Goal: Information Seeking & Learning: Learn about a topic

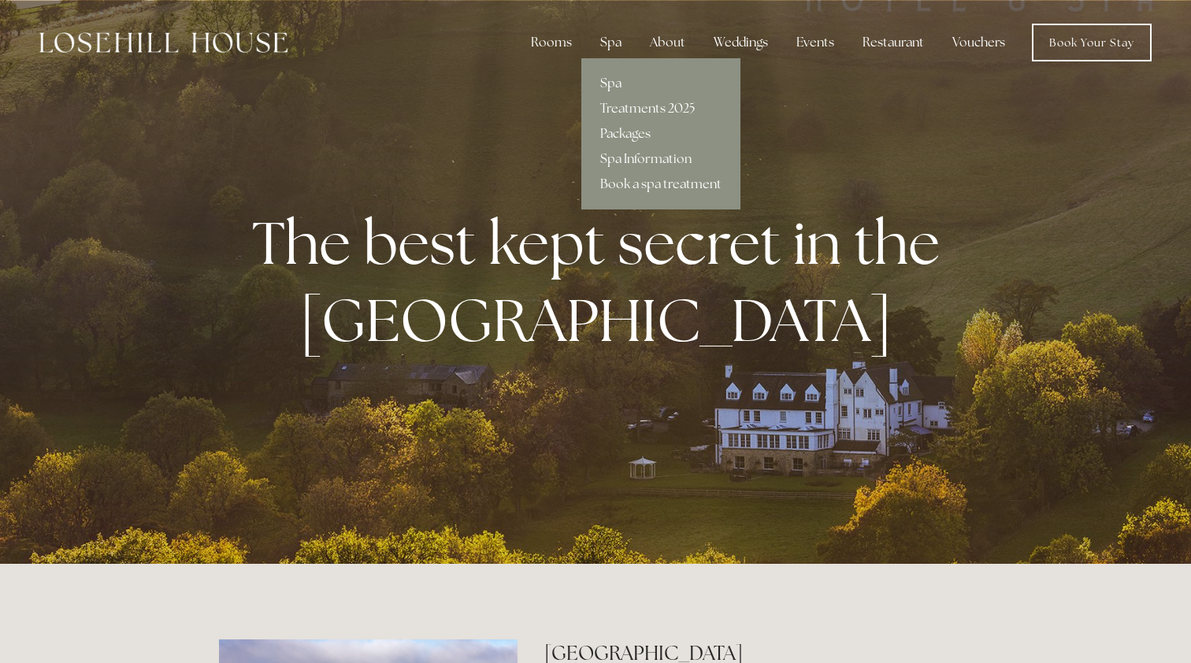
click at [615, 84] on link "Spa" at bounding box center [660, 83] width 159 height 25
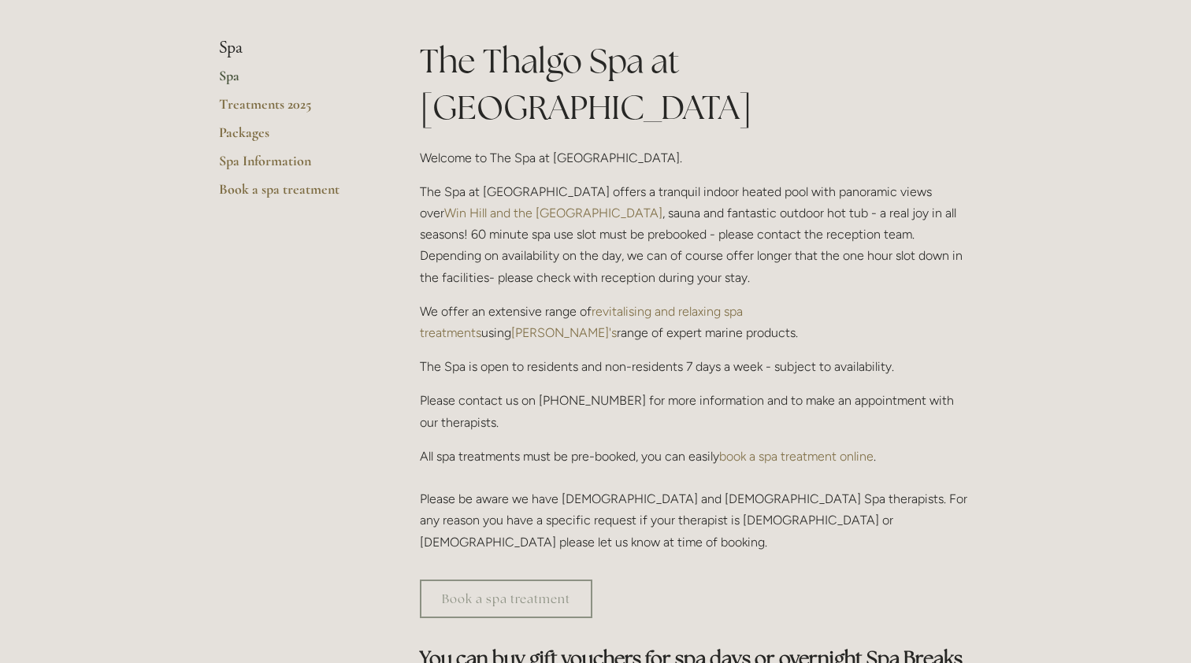
scroll to position [363, 0]
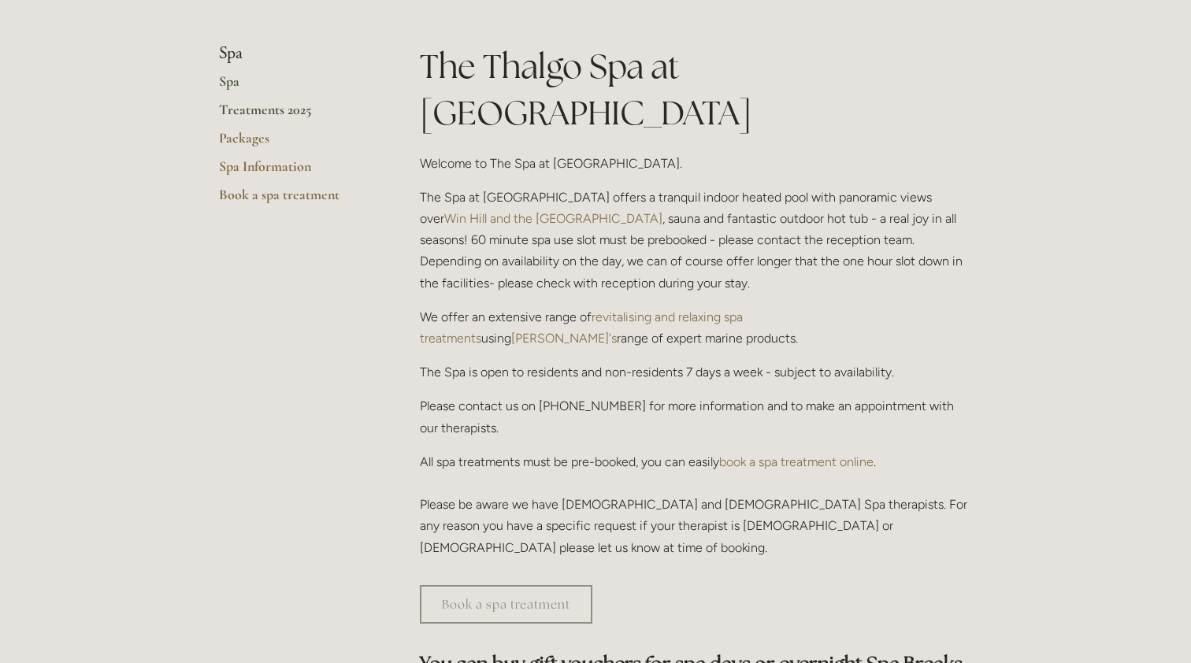
click at [249, 117] on link "Treatments 2025" at bounding box center [294, 115] width 150 height 28
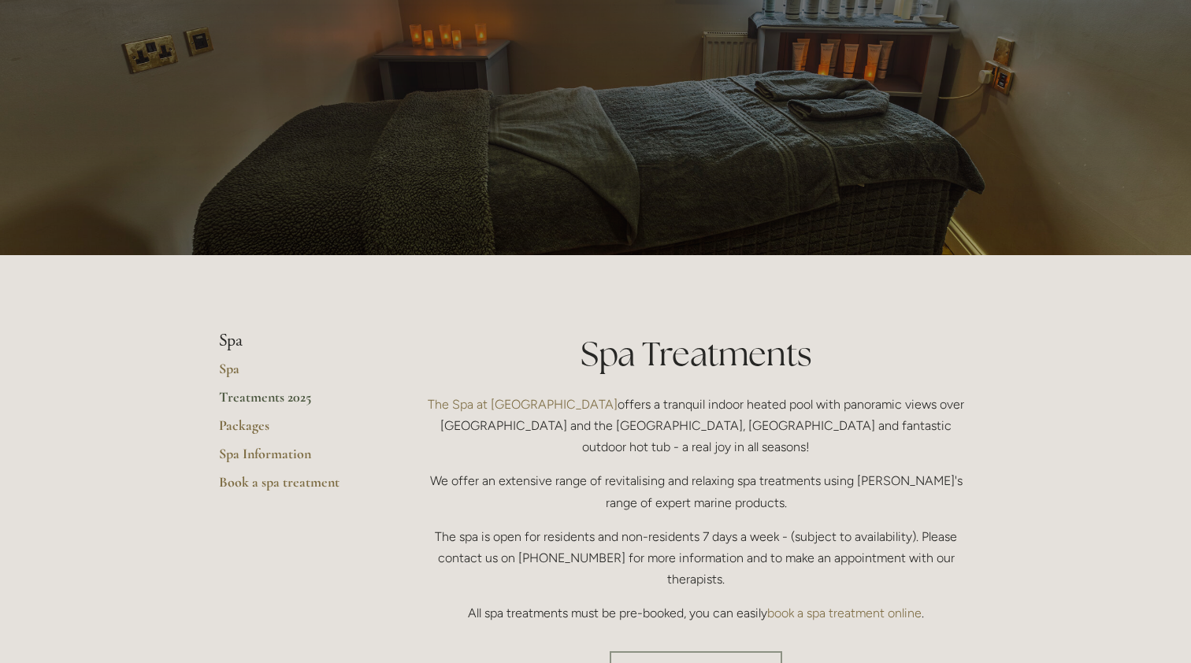
scroll to position [83, 0]
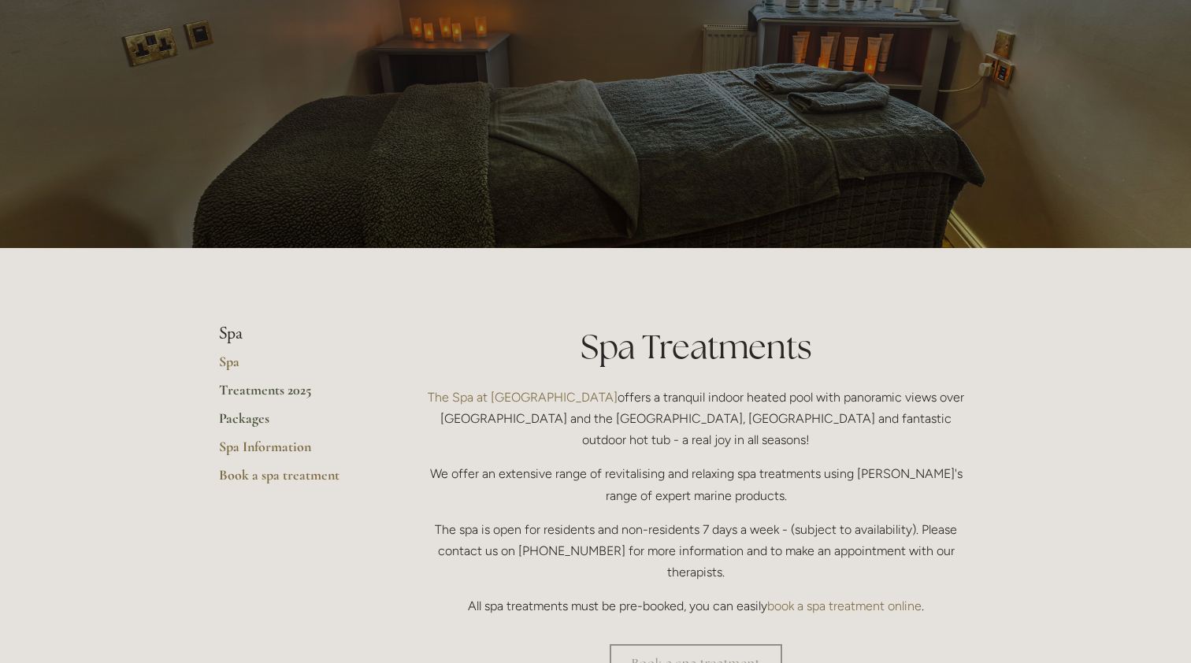
click at [249, 421] on link "Packages" at bounding box center [294, 424] width 150 height 28
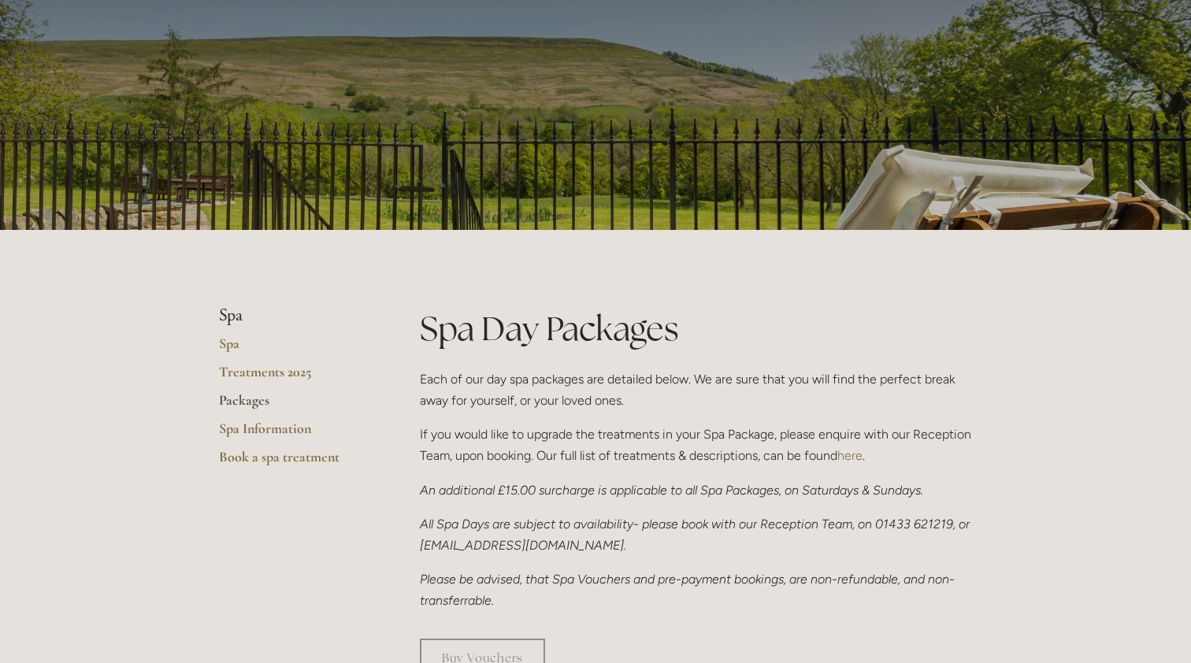
scroll to position [106, 0]
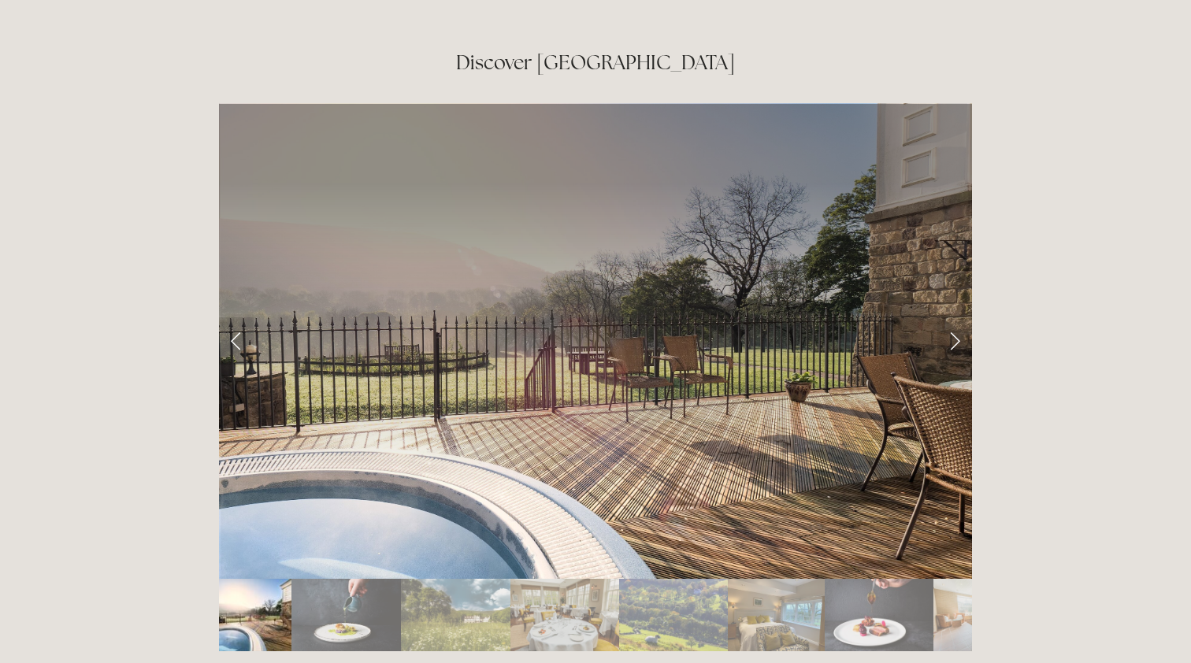
scroll to position [2618, 0]
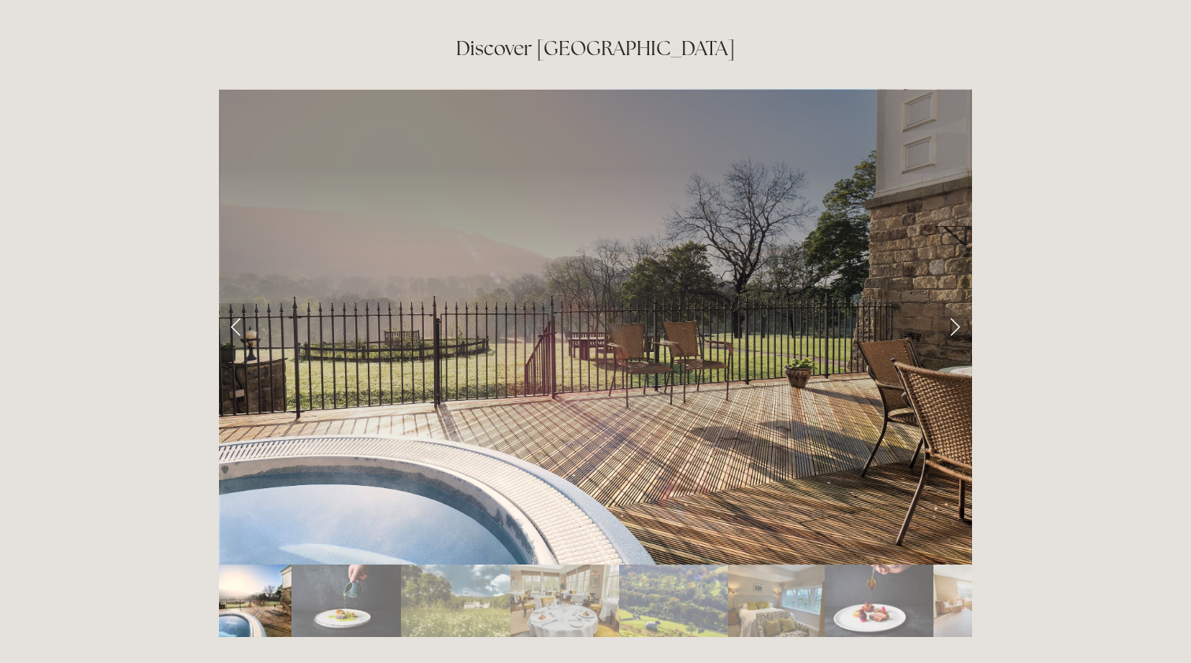
click at [459, 565] on img "Slide 3" at bounding box center [455, 601] width 109 height 72
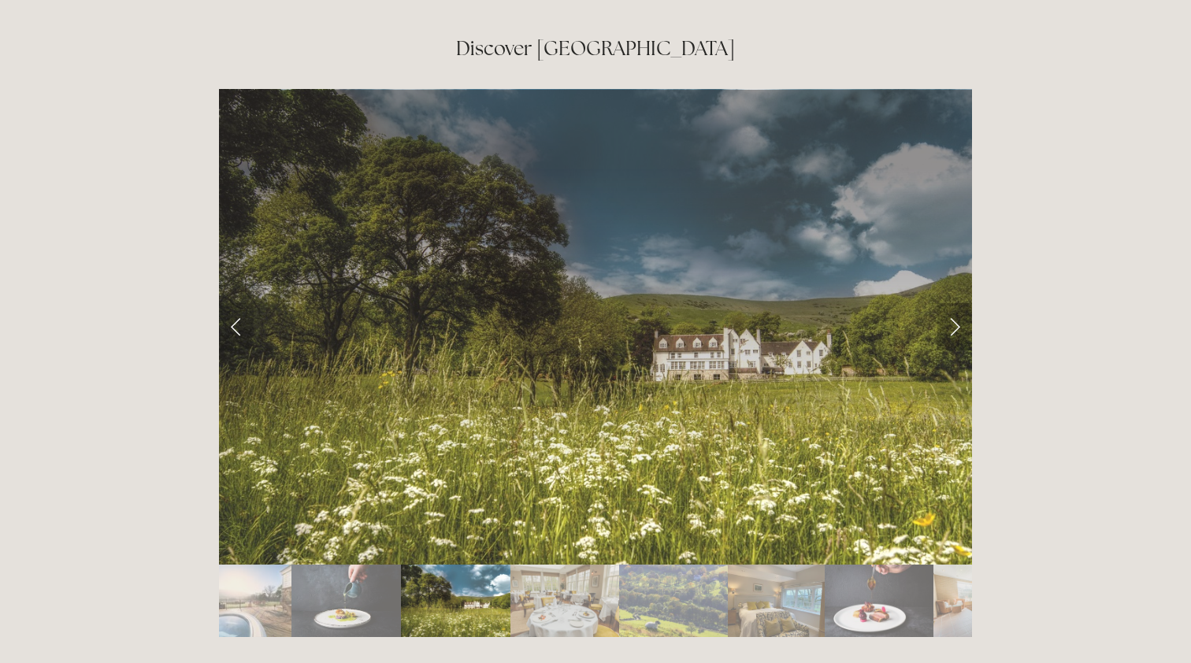
click at [948, 303] on link "Next Slide" at bounding box center [954, 326] width 35 height 47
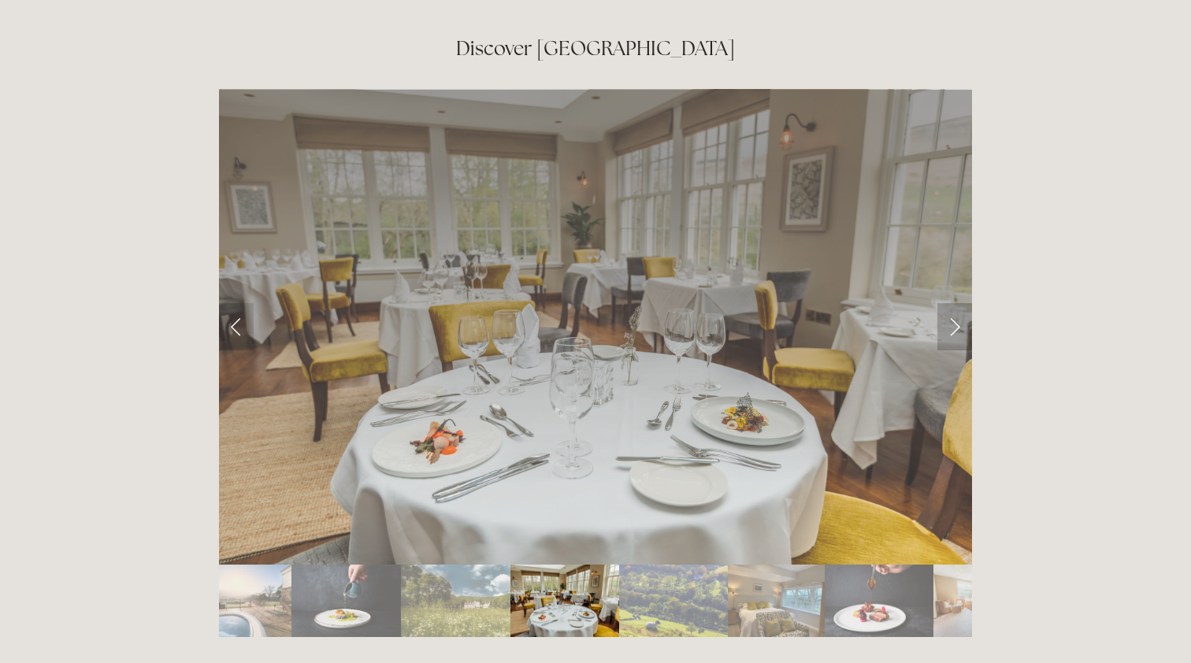
click at [948, 303] on link "Next Slide" at bounding box center [954, 326] width 35 height 47
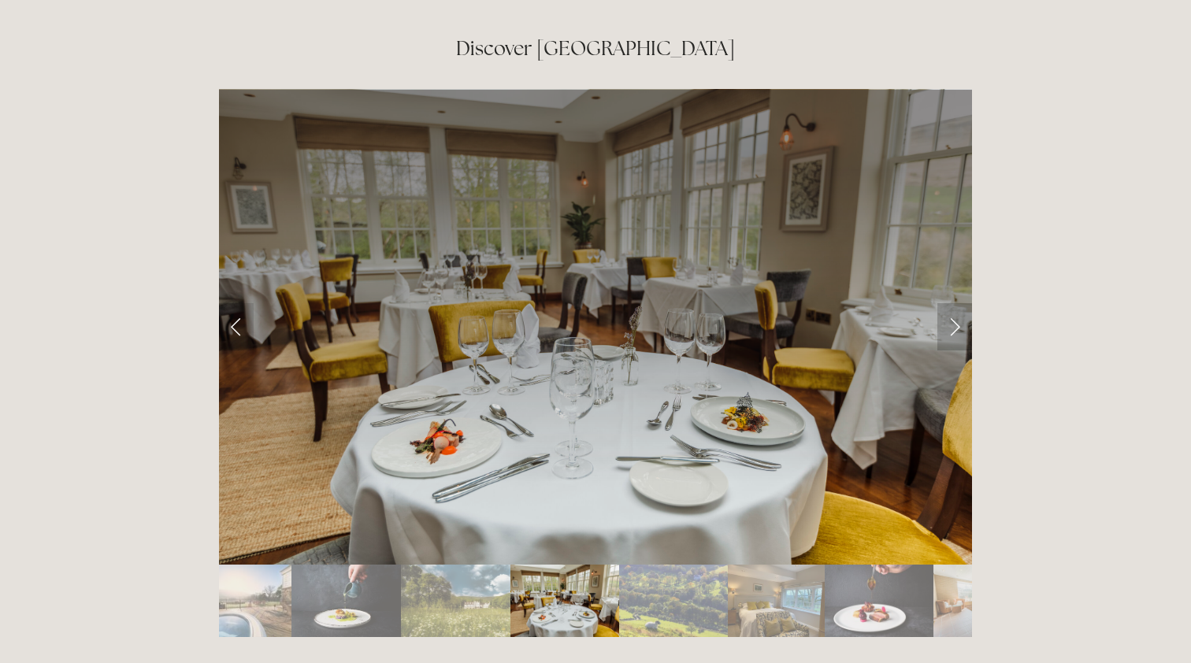
click at [948, 303] on link "Next Slide" at bounding box center [954, 326] width 35 height 47
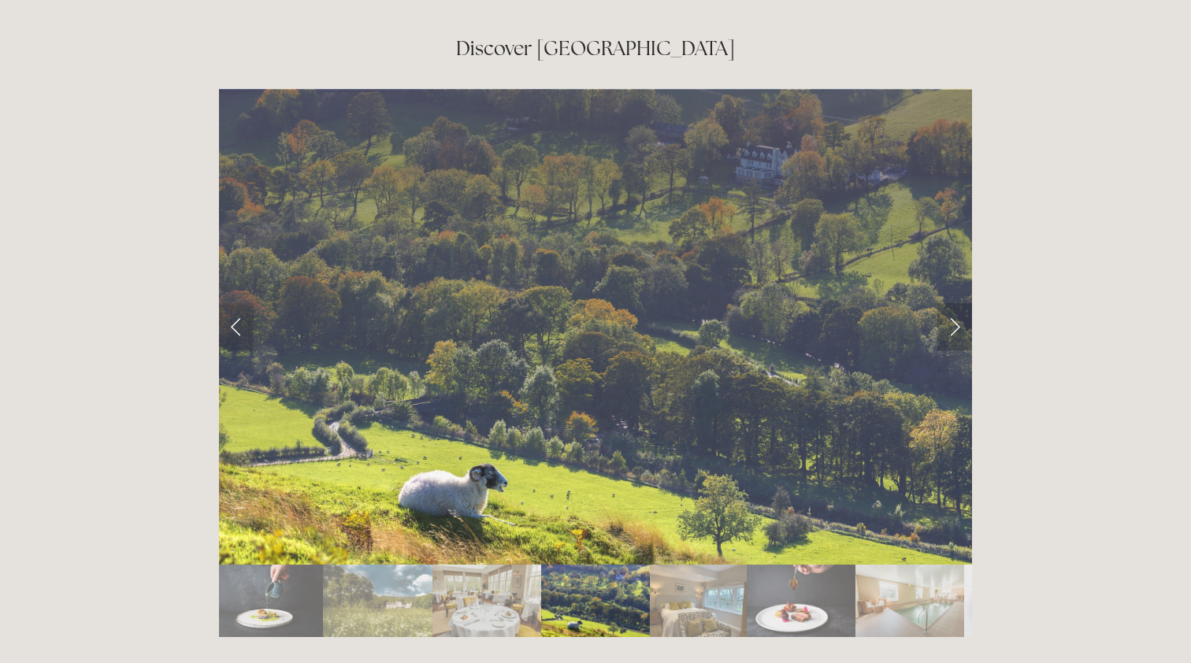
click at [948, 303] on link "Next Slide" at bounding box center [954, 326] width 35 height 47
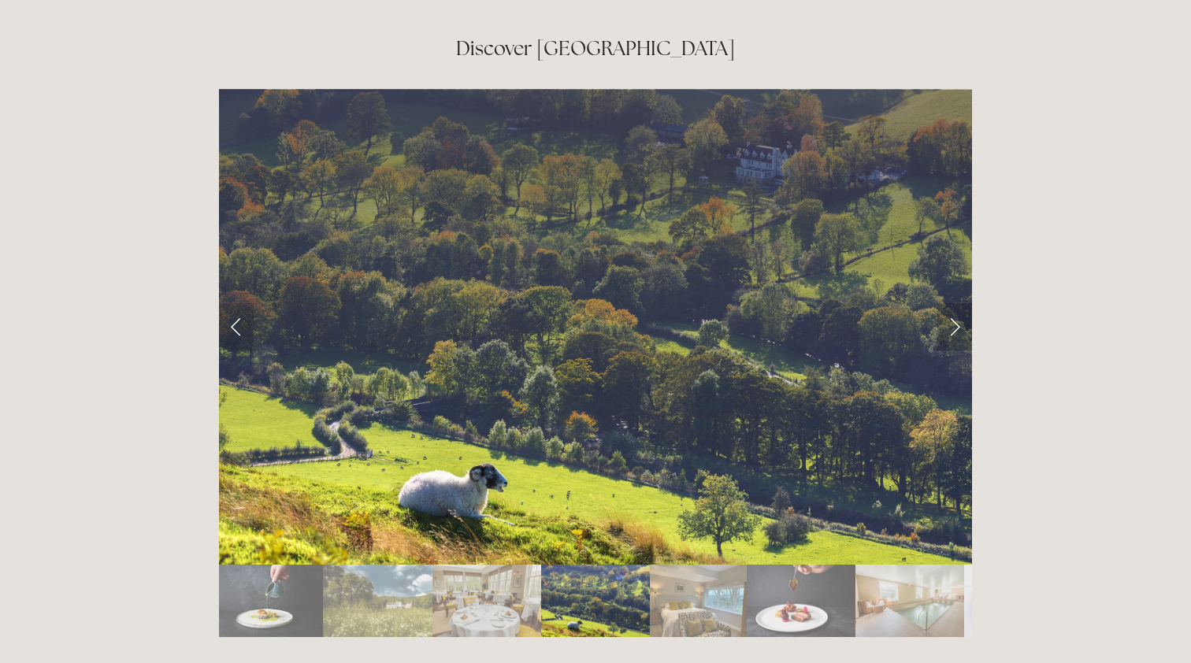
click at [948, 303] on link "Next Slide" at bounding box center [954, 326] width 35 height 47
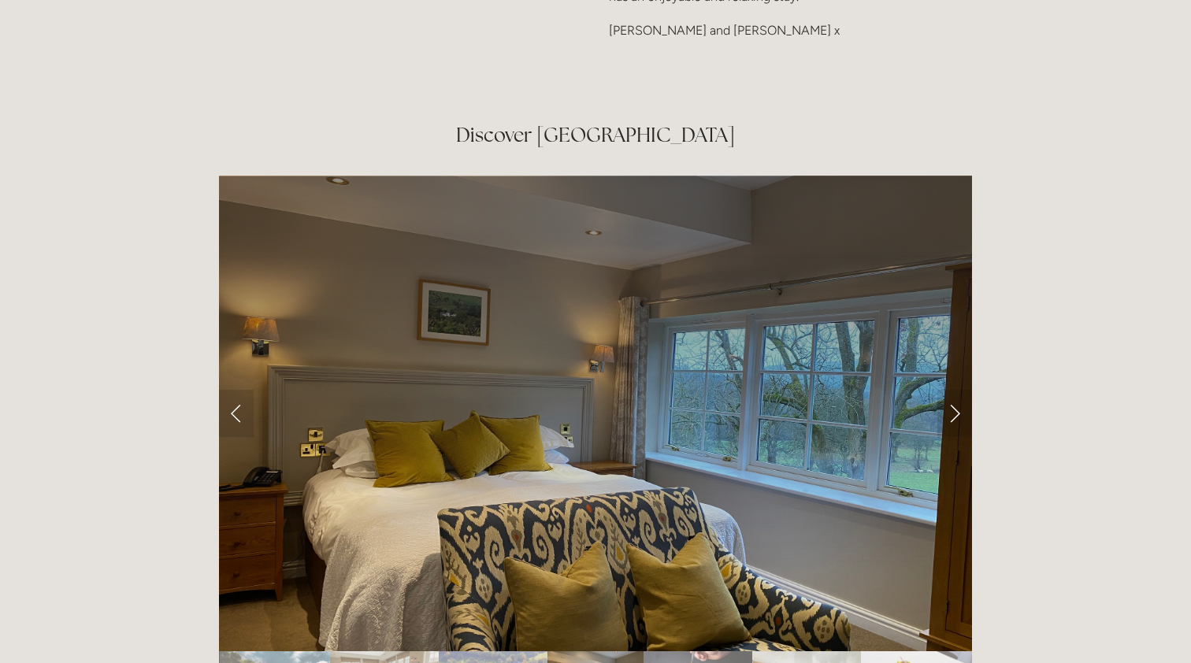
scroll to position [2526, 0]
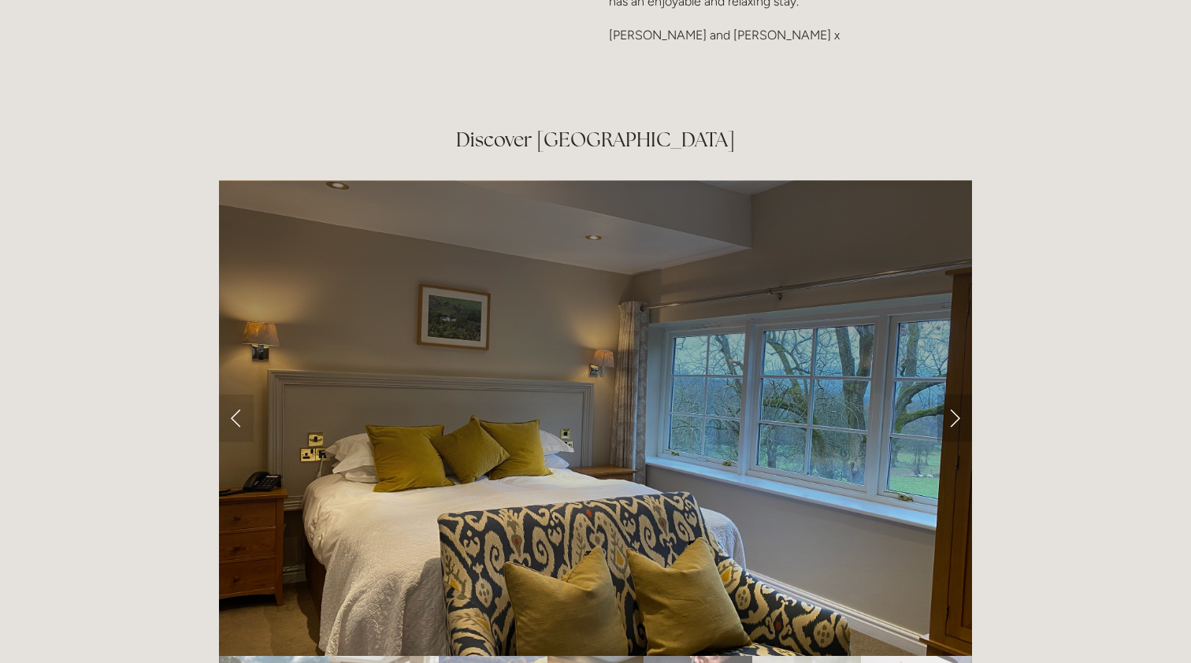
click at [957, 395] on link "Next Slide" at bounding box center [954, 418] width 35 height 47
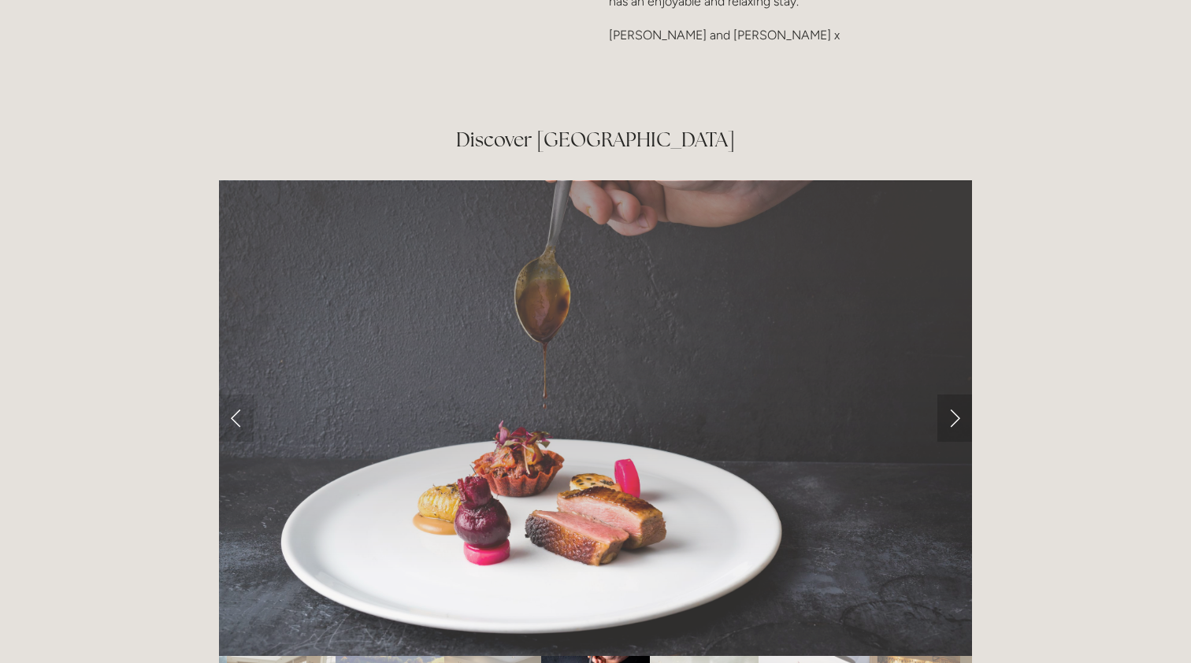
click at [957, 395] on link "Next Slide" at bounding box center [954, 418] width 35 height 47
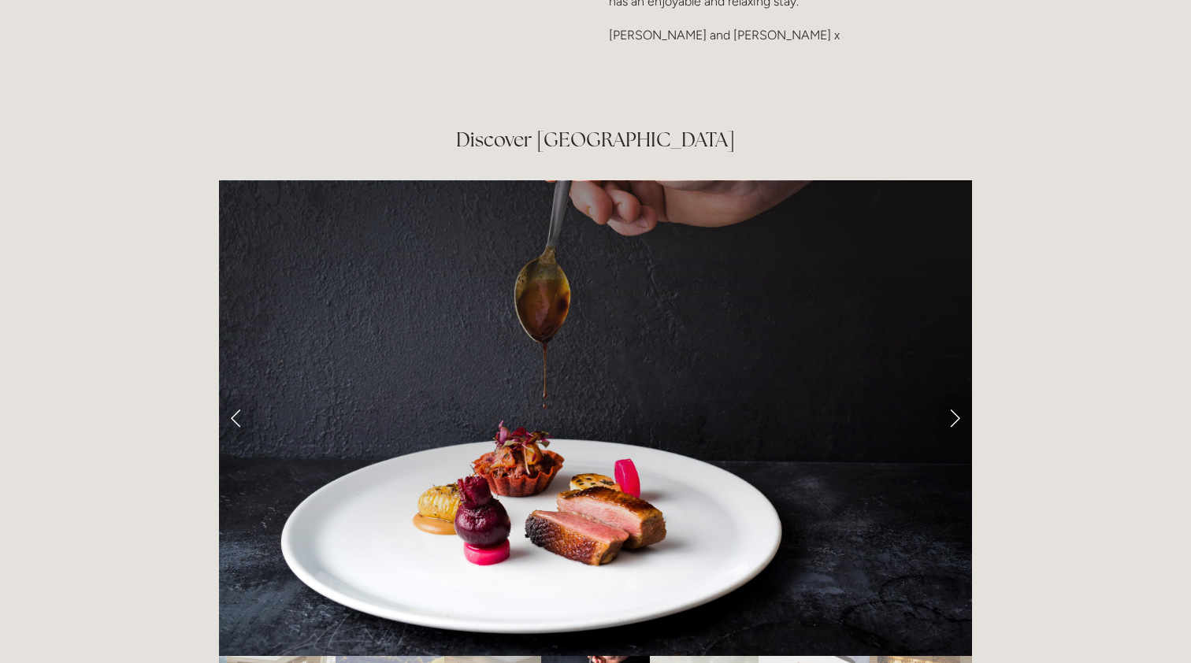
click at [957, 395] on link "Next Slide" at bounding box center [954, 418] width 35 height 47
click at [950, 395] on link "Next Slide" at bounding box center [954, 418] width 35 height 47
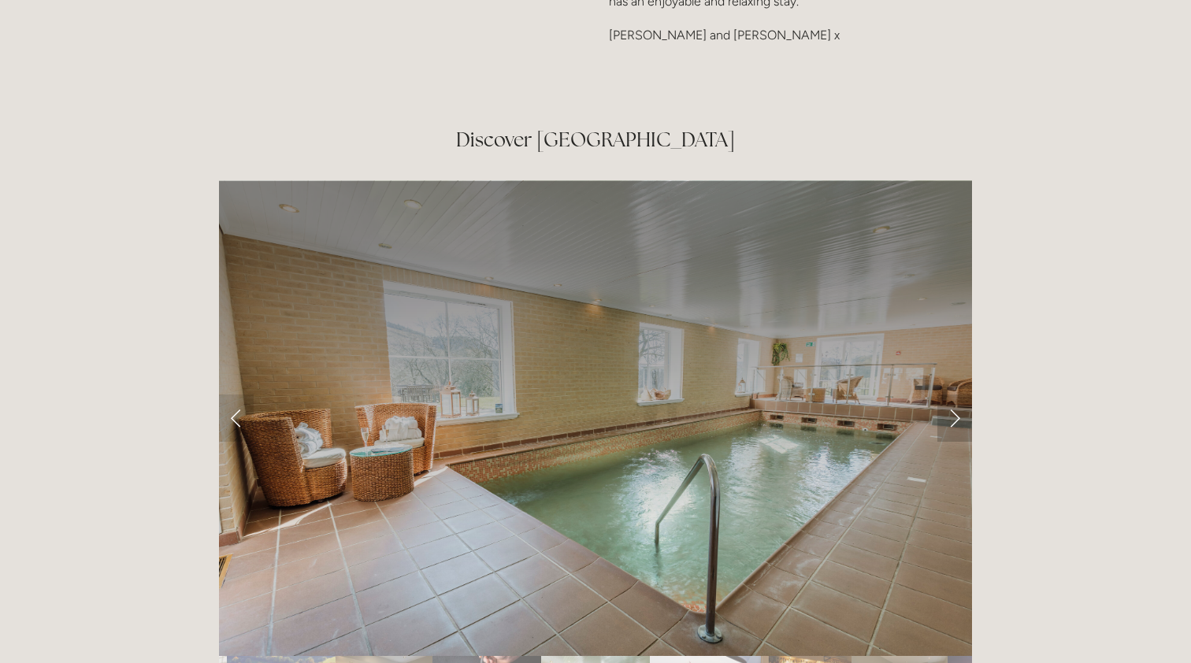
click at [953, 395] on link "Next Slide" at bounding box center [954, 418] width 35 height 47
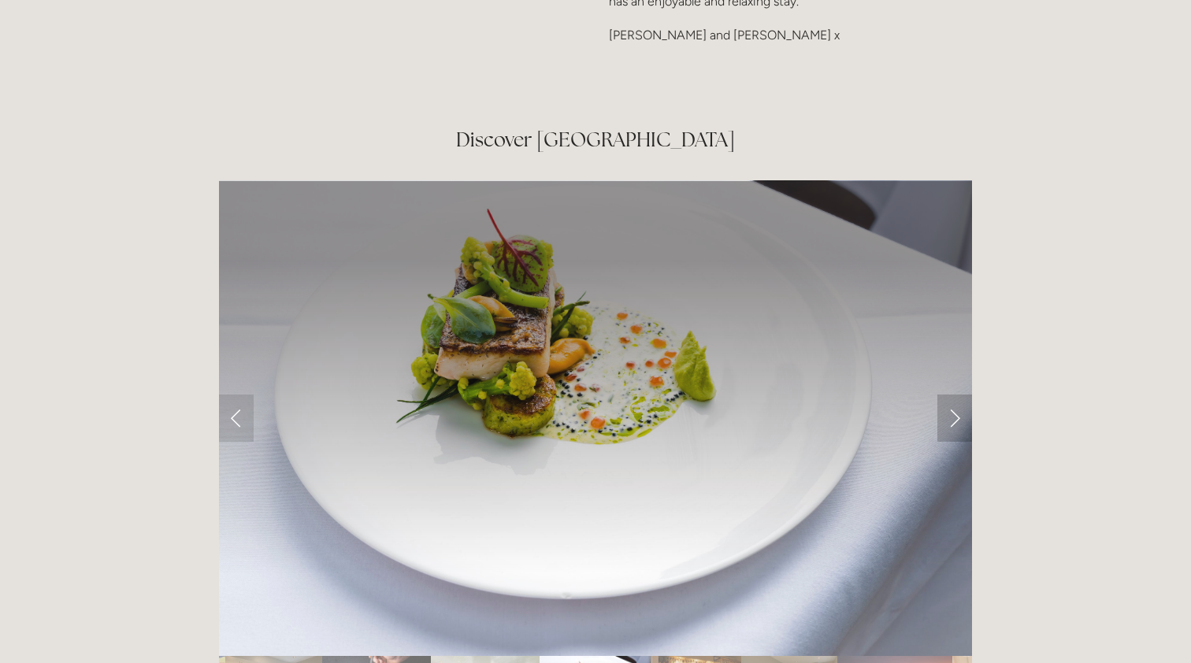
click at [953, 395] on link "Next Slide" at bounding box center [954, 418] width 35 height 47
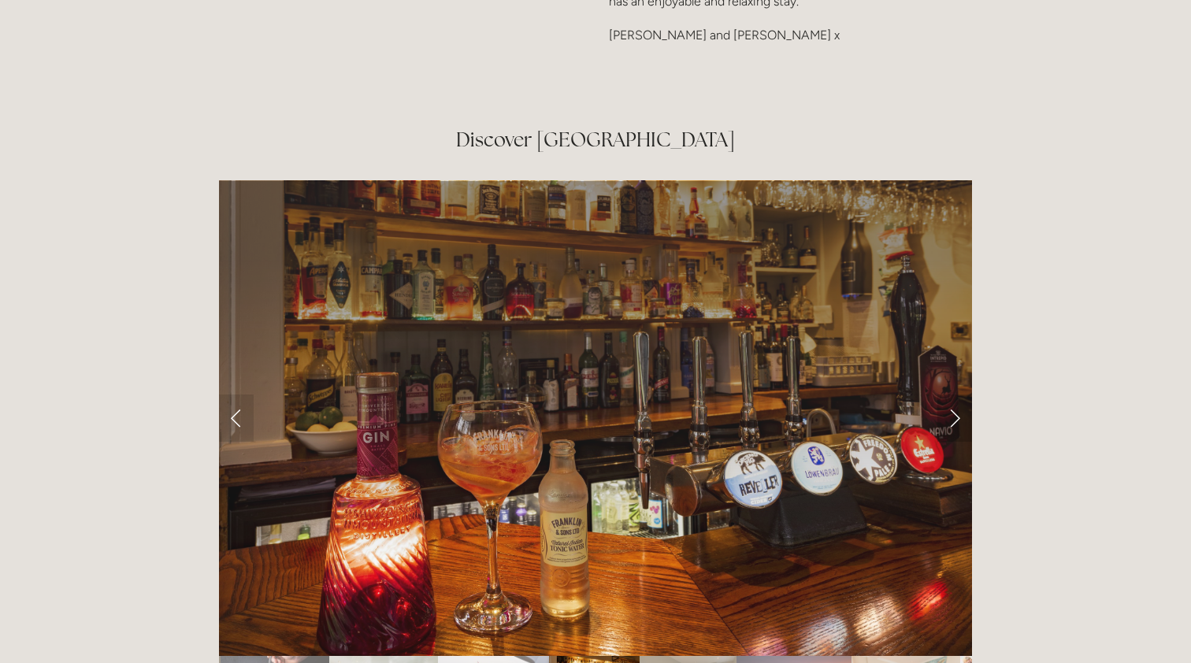
click at [953, 395] on link "Next Slide" at bounding box center [954, 418] width 35 height 47
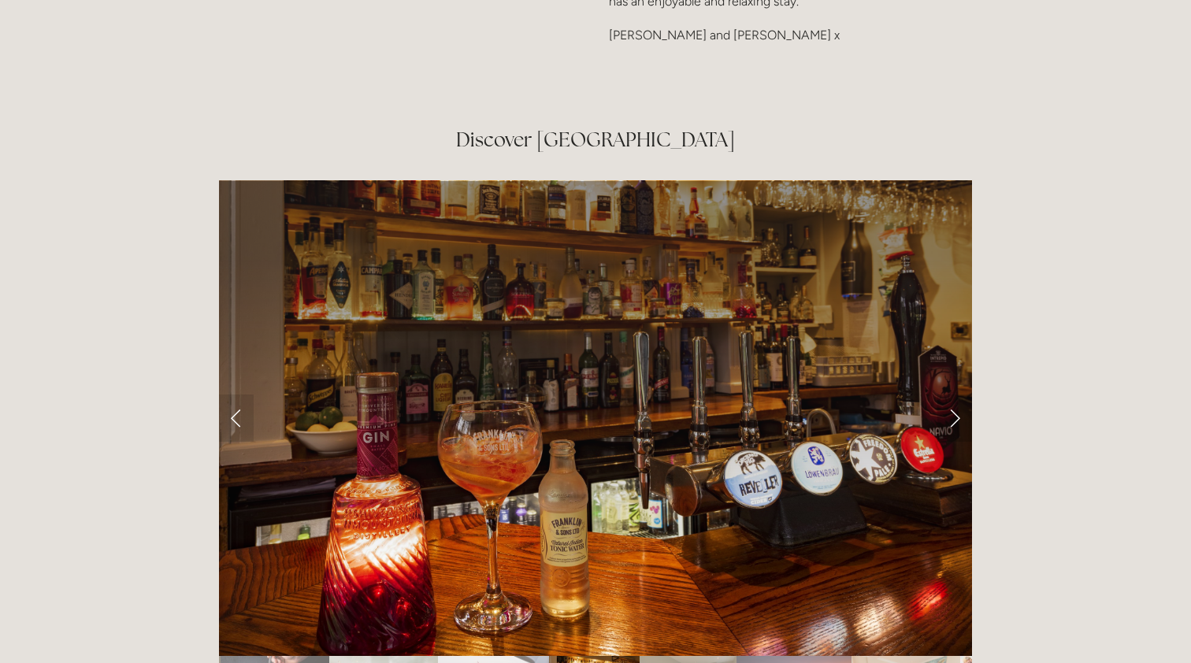
click at [953, 395] on link "Next Slide" at bounding box center [954, 418] width 35 height 47
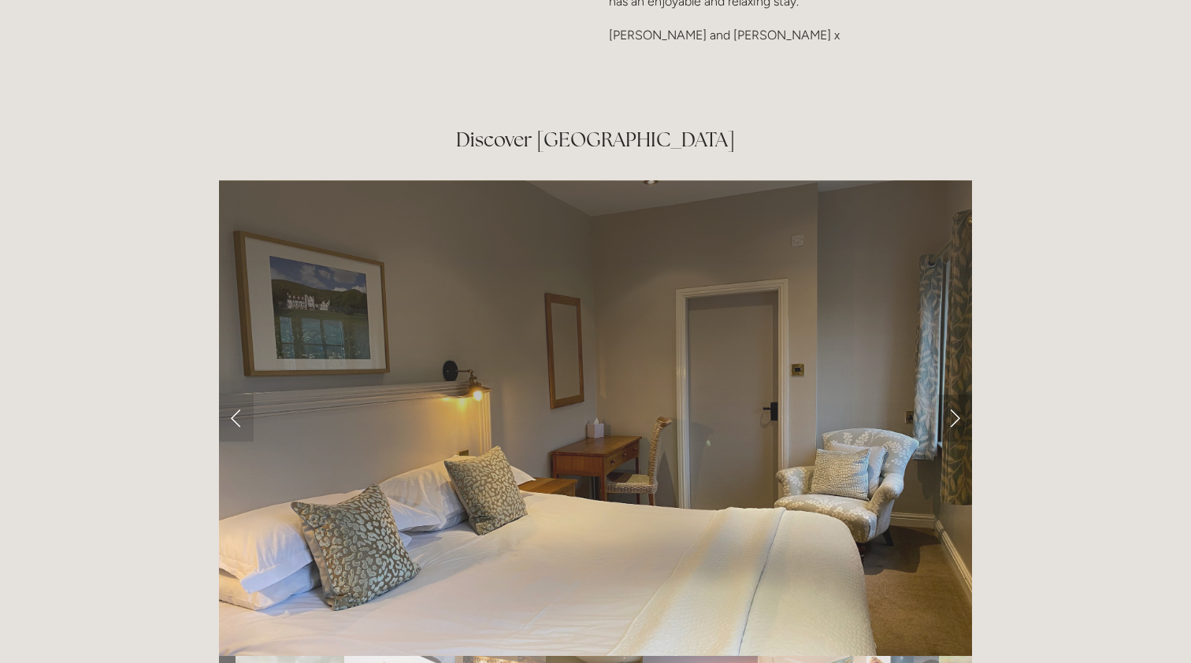
click at [953, 395] on link "Next Slide" at bounding box center [954, 418] width 35 height 47
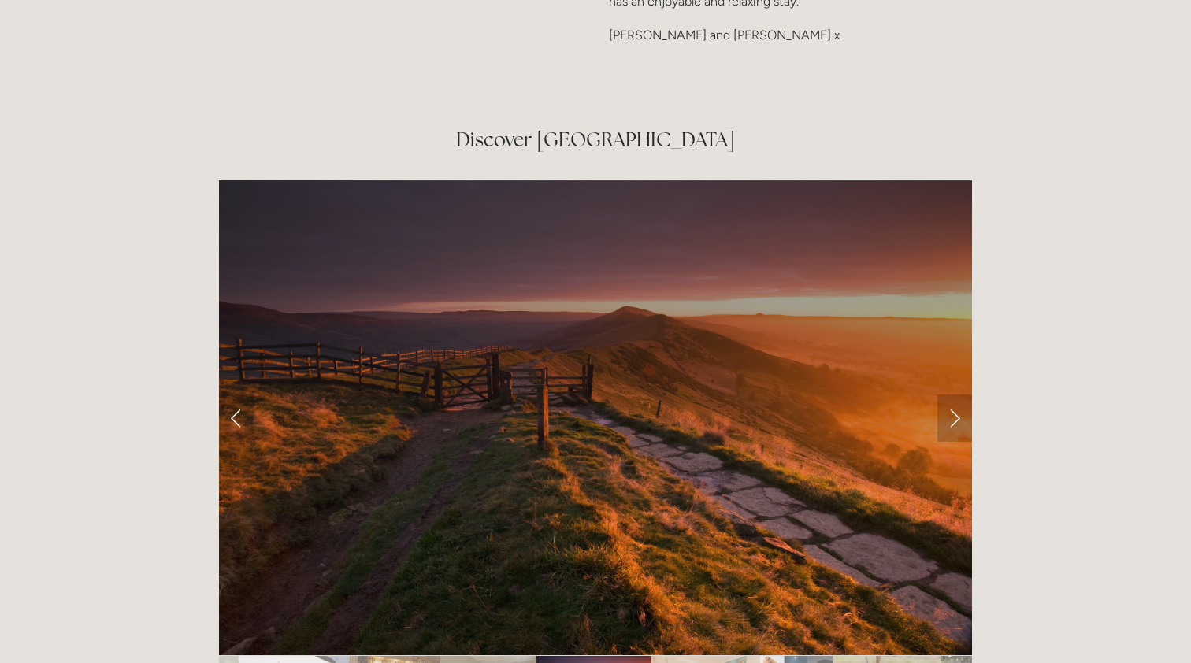
click at [953, 395] on link "Next Slide" at bounding box center [954, 418] width 35 height 47
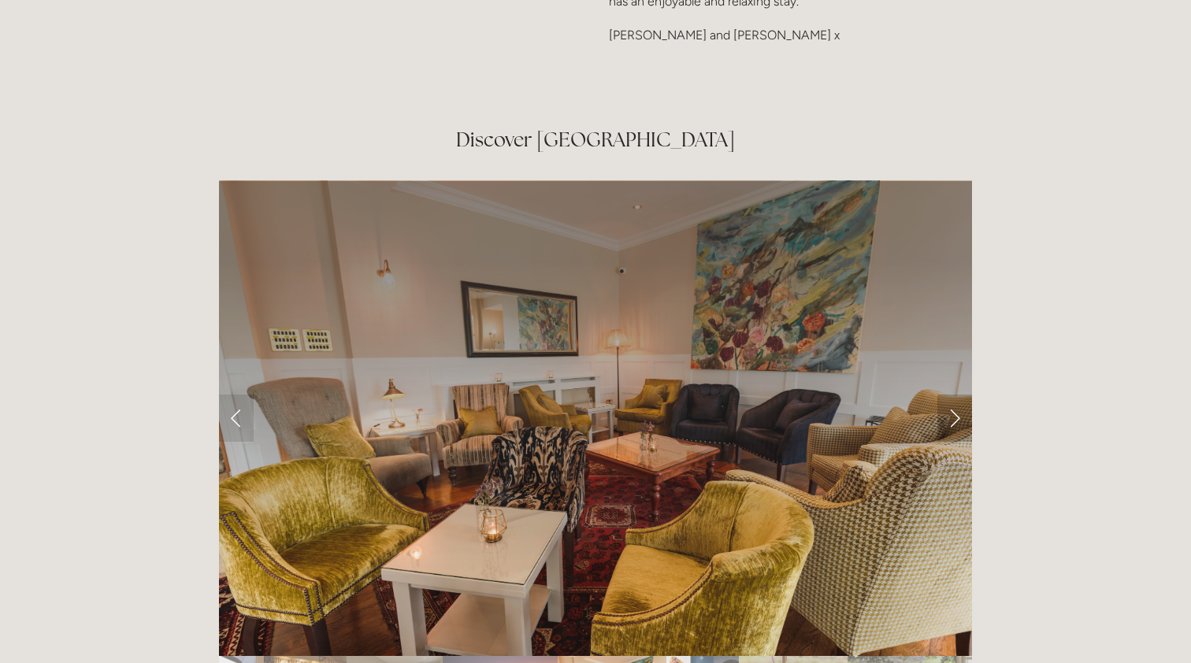
click at [953, 395] on link "Next Slide" at bounding box center [954, 418] width 35 height 47
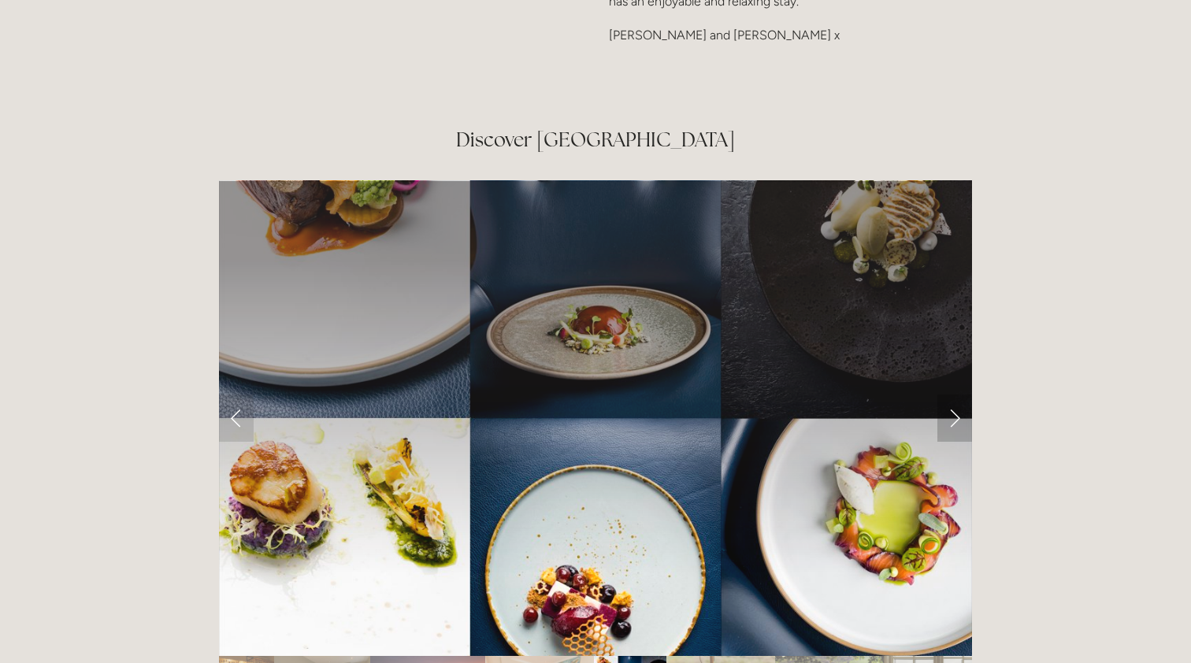
click at [953, 395] on link "Next Slide" at bounding box center [954, 418] width 35 height 47
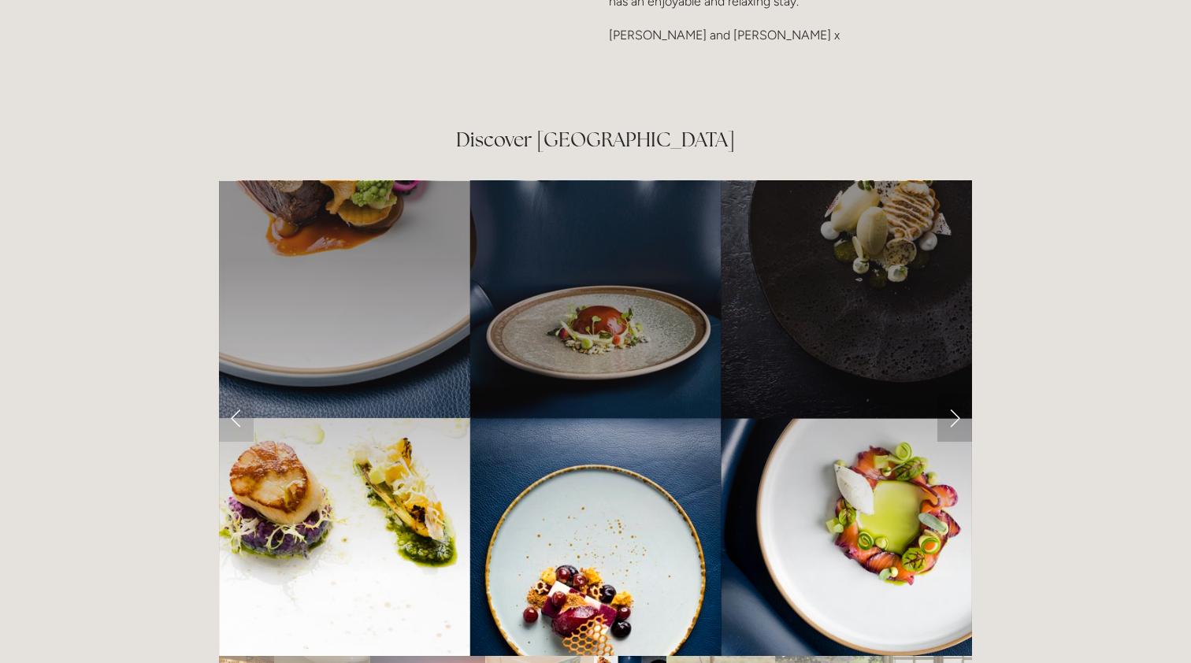
click at [953, 395] on link "Next Slide" at bounding box center [954, 418] width 35 height 47
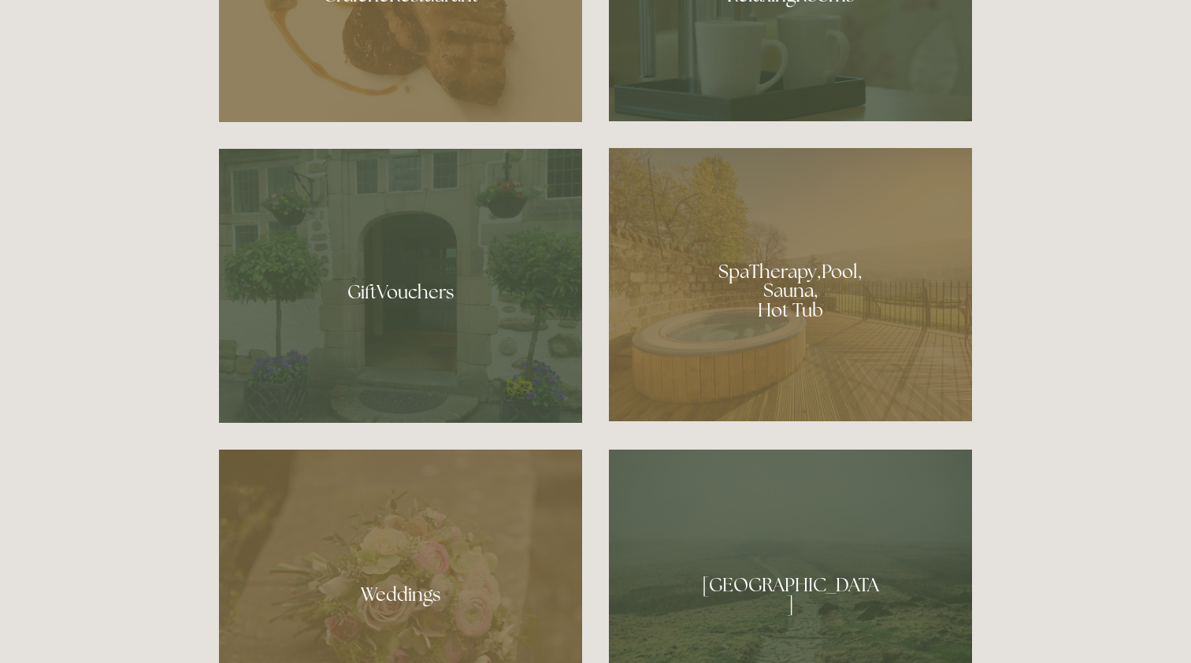
scroll to position [1183, 0]
click at [800, 269] on div at bounding box center [790, 284] width 363 height 273
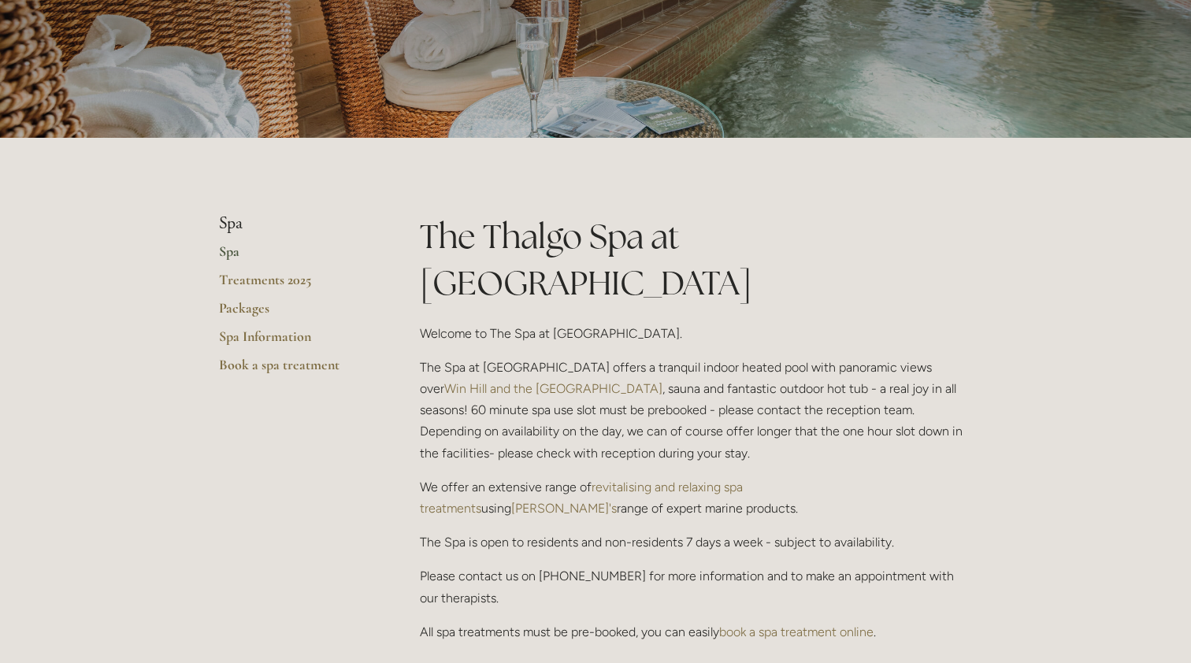
scroll to position [193, 0]
click at [259, 340] on link "Spa Information" at bounding box center [294, 342] width 150 height 28
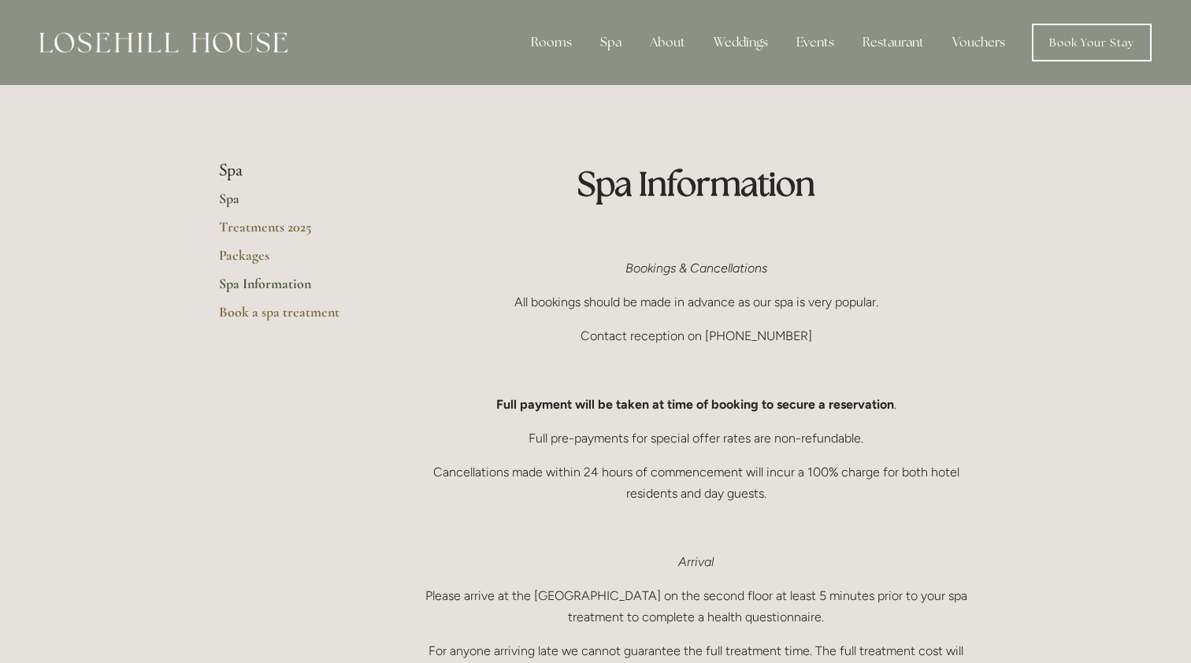
click at [231, 196] on link "Spa" at bounding box center [294, 204] width 150 height 28
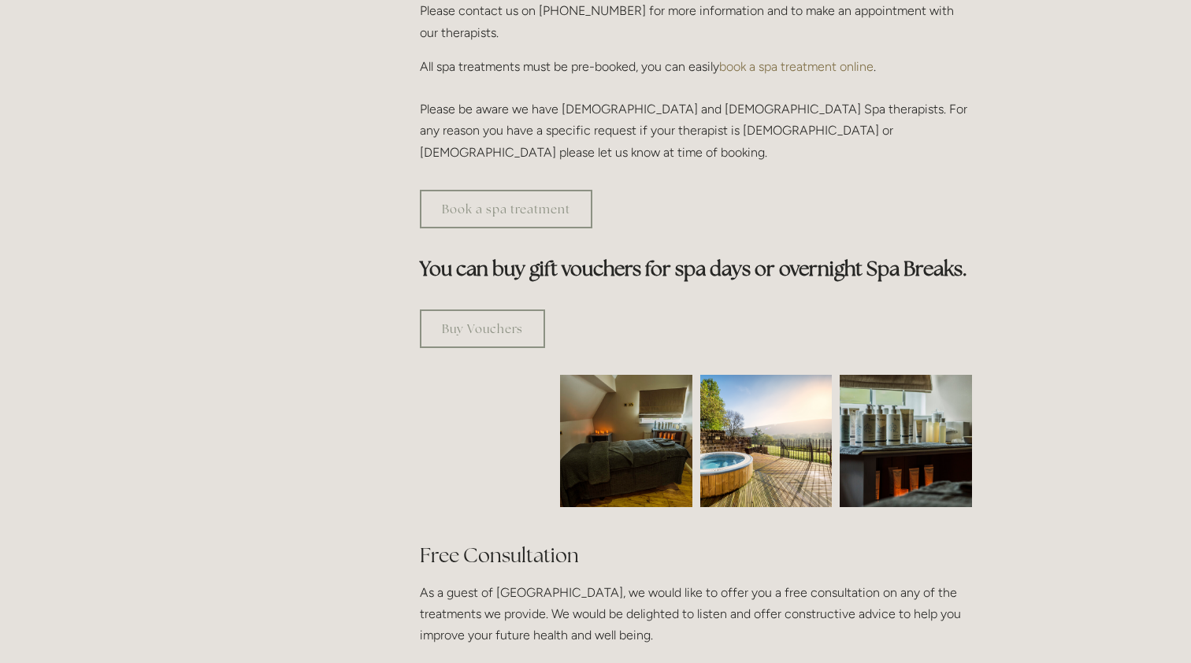
scroll to position [760, 0]
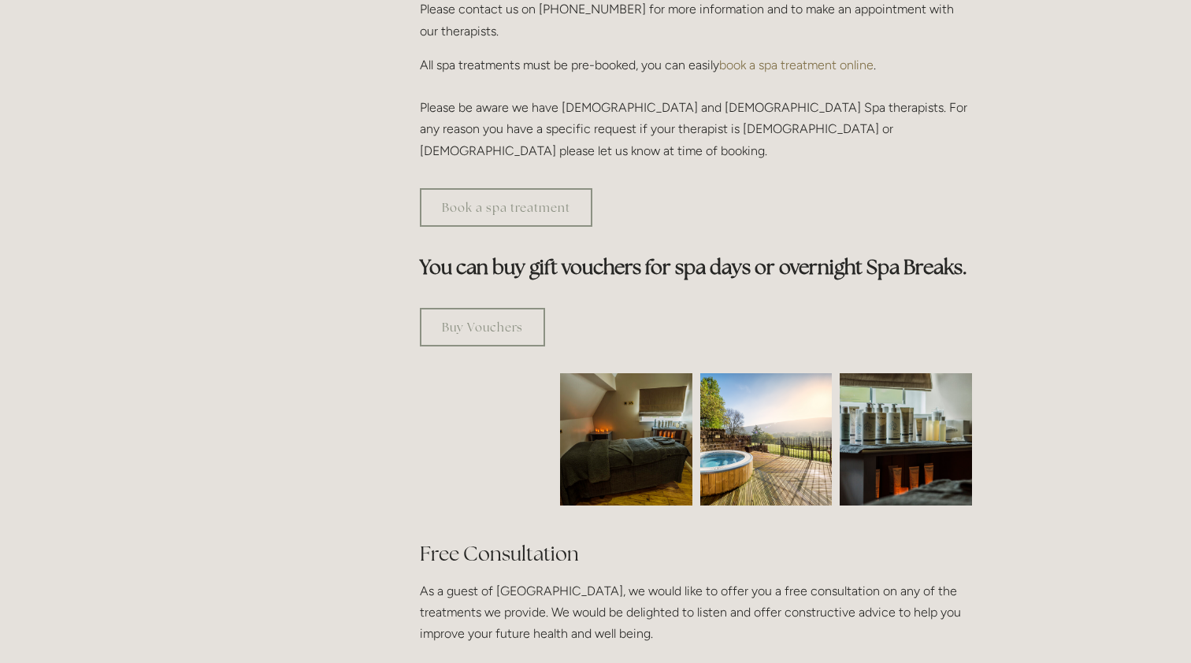
click at [602, 393] on img at bounding box center [626, 439] width 199 height 132
click at [737, 390] on img at bounding box center [766, 439] width 132 height 132
click at [883, 391] on img at bounding box center [906, 439] width 199 height 132
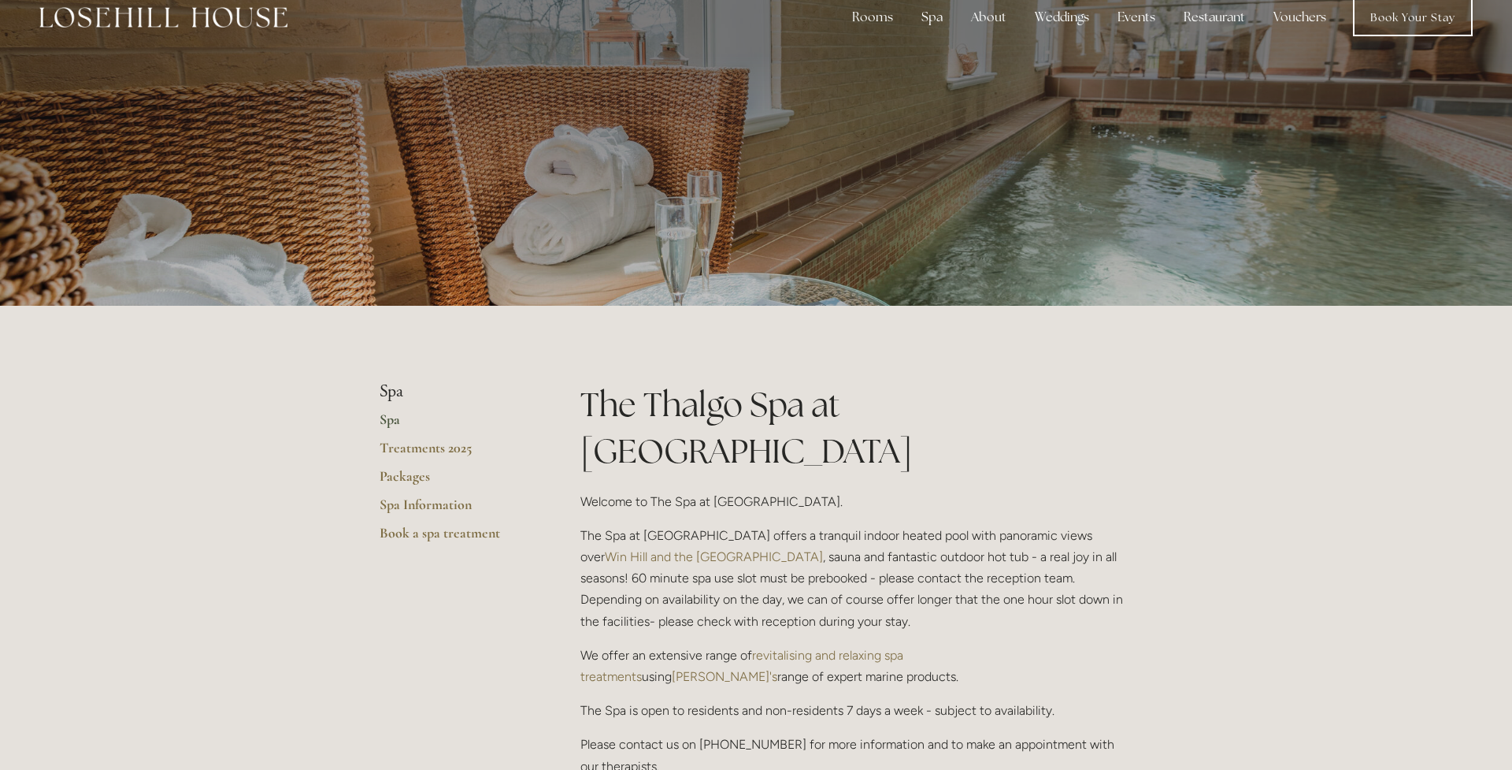
scroll to position [24, 0]
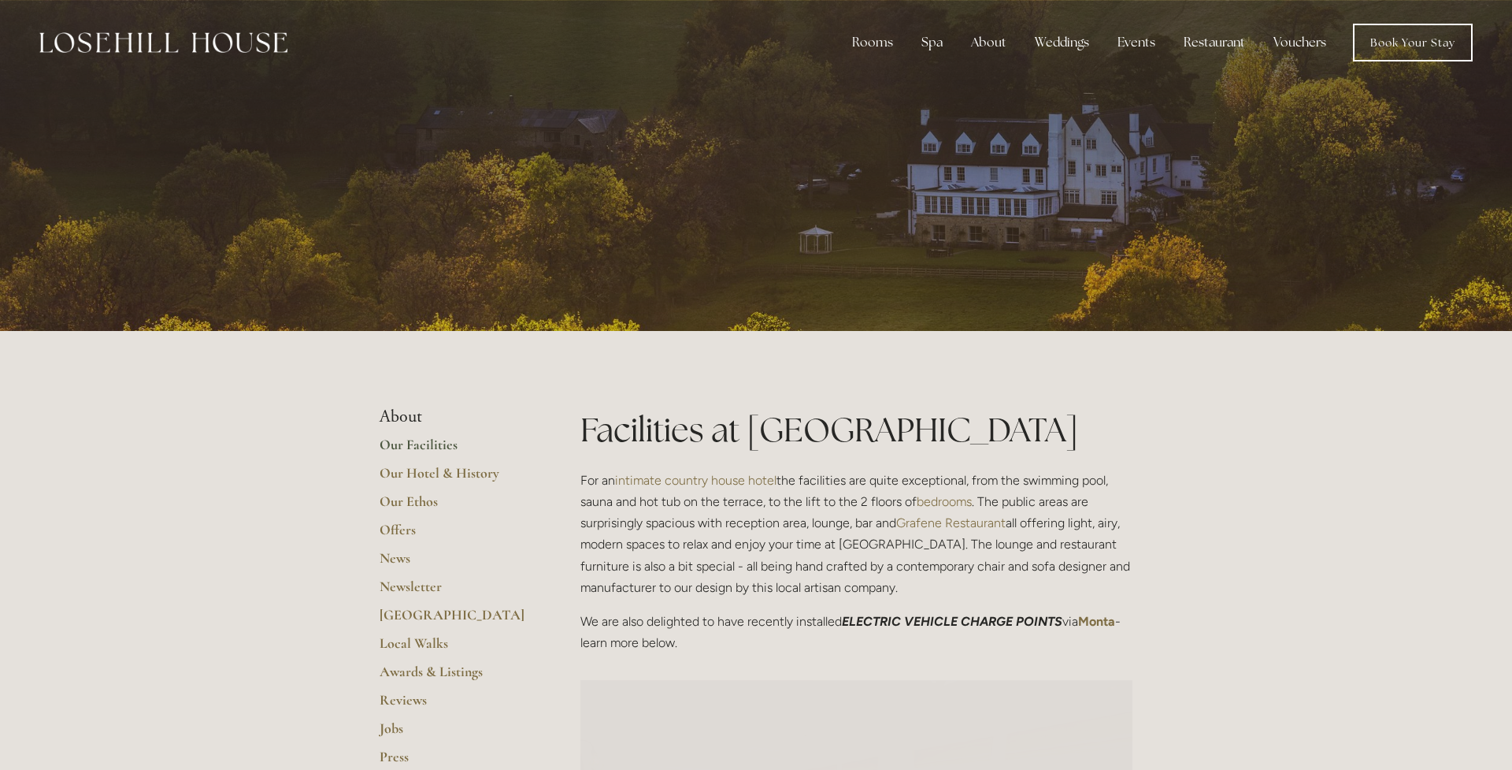
scroll to position [0, 0]
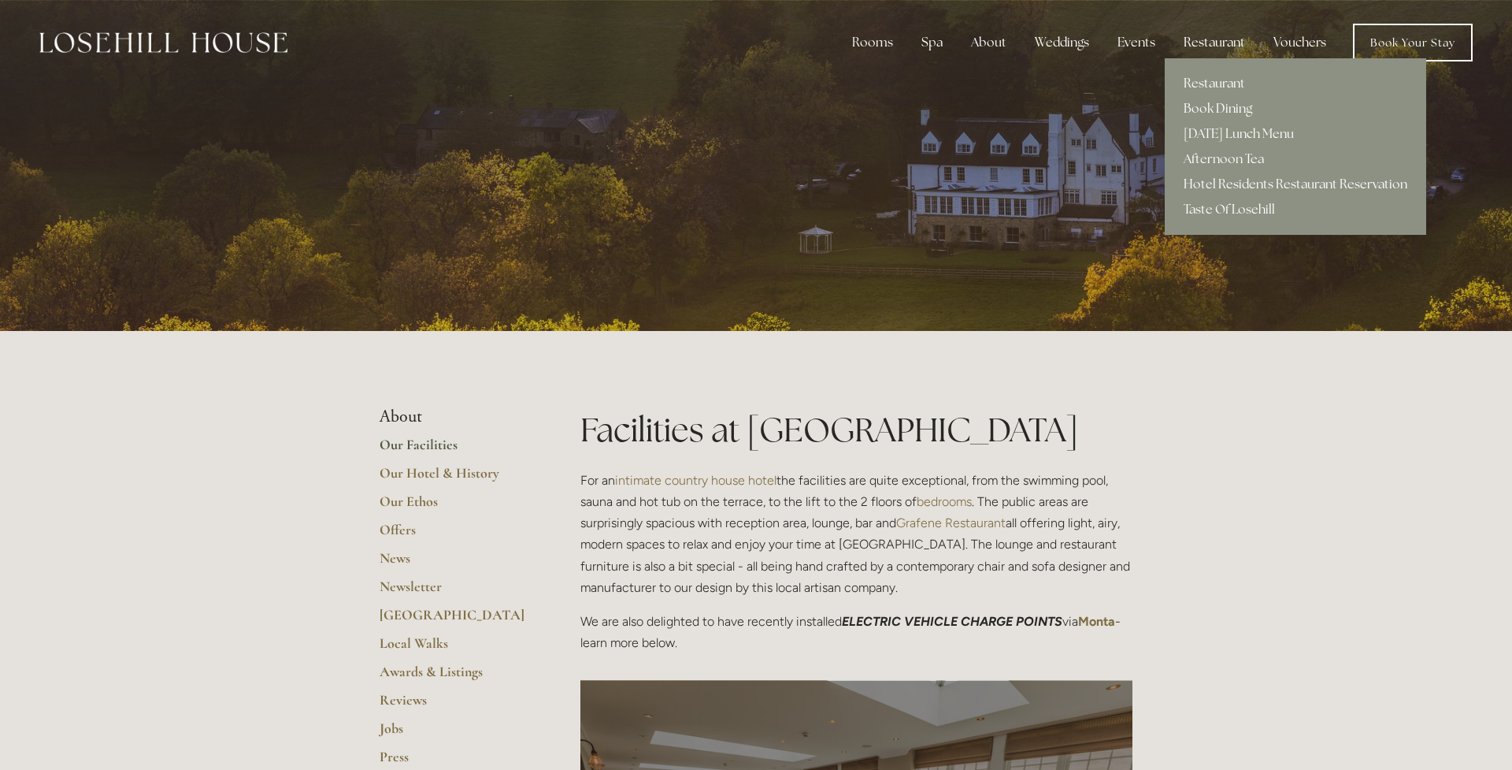
click at [1228, 43] on div "Restaurant" at bounding box center [1214, 42] width 87 height 32
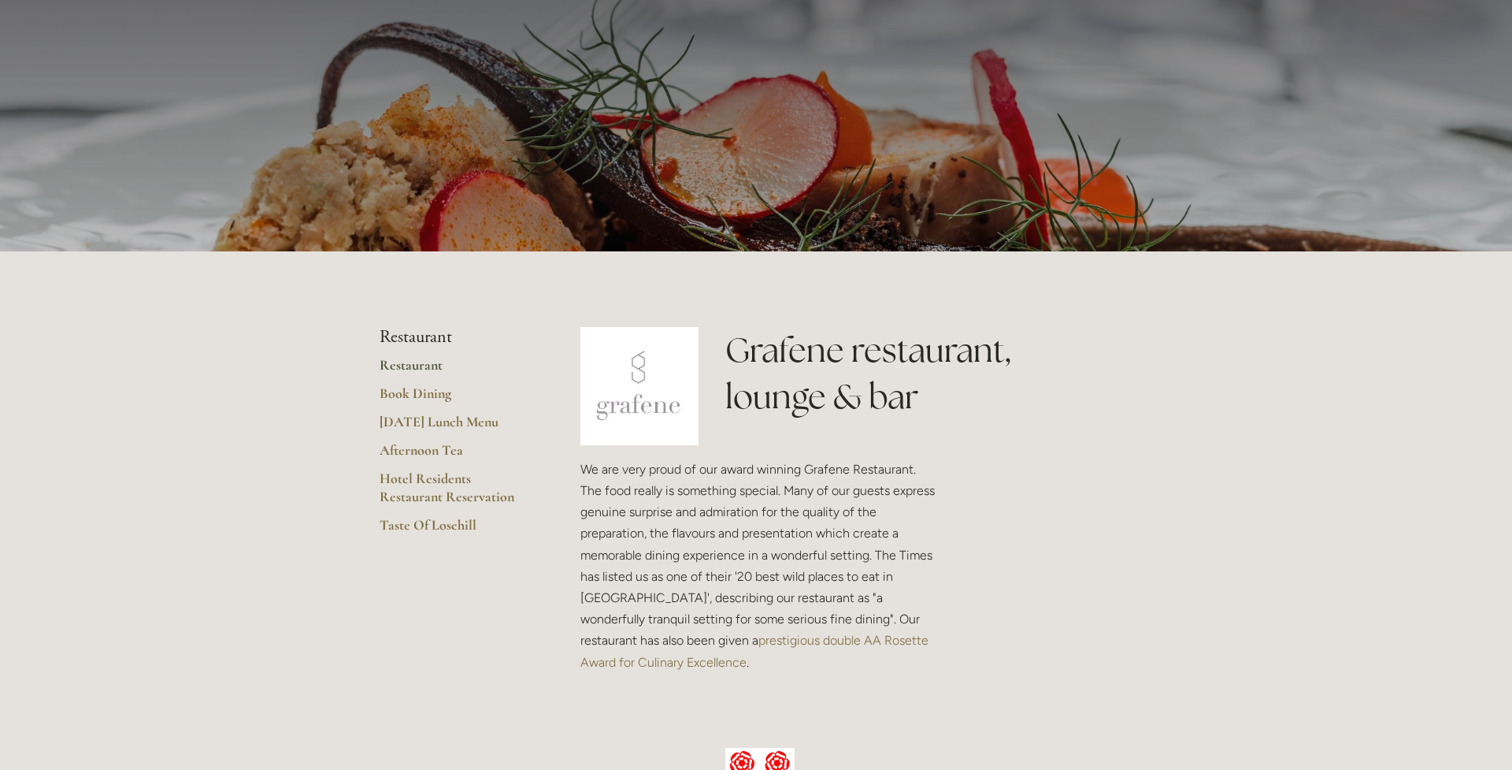
scroll to position [81, 0]
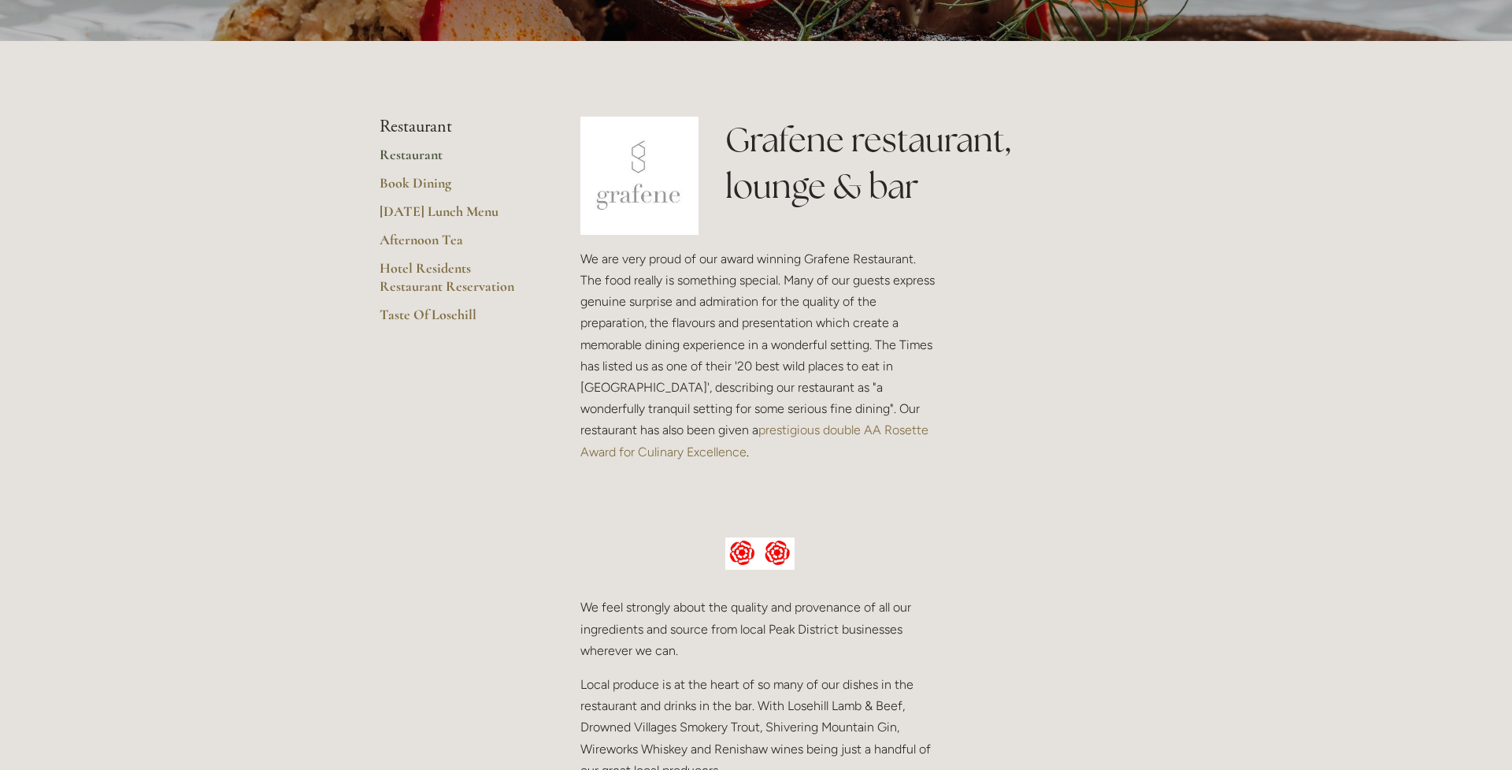
scroll to position [288, 0]
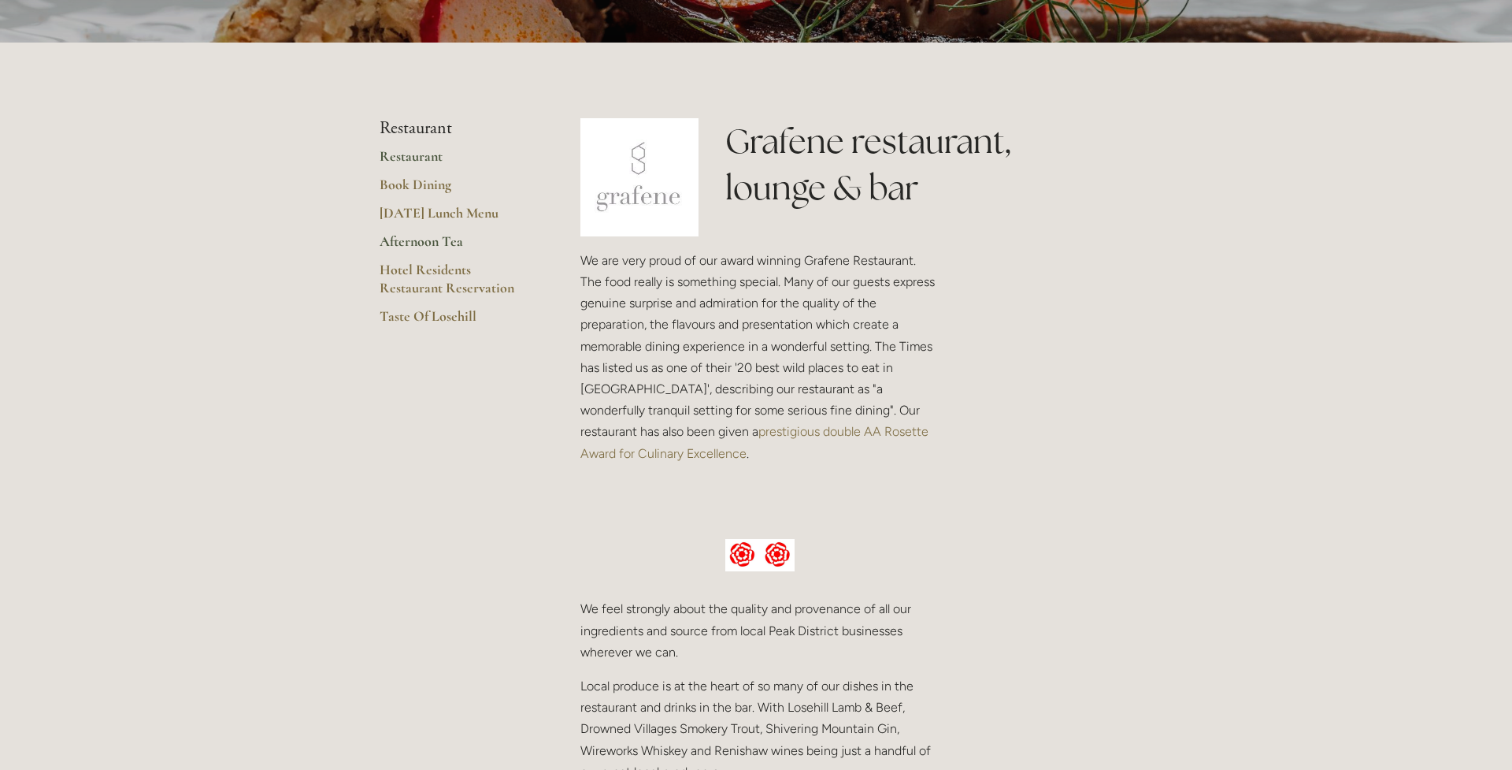
click at [389, 243] on link "Afternoon Tea" at bounding box center [455, 246] width 150 height 28
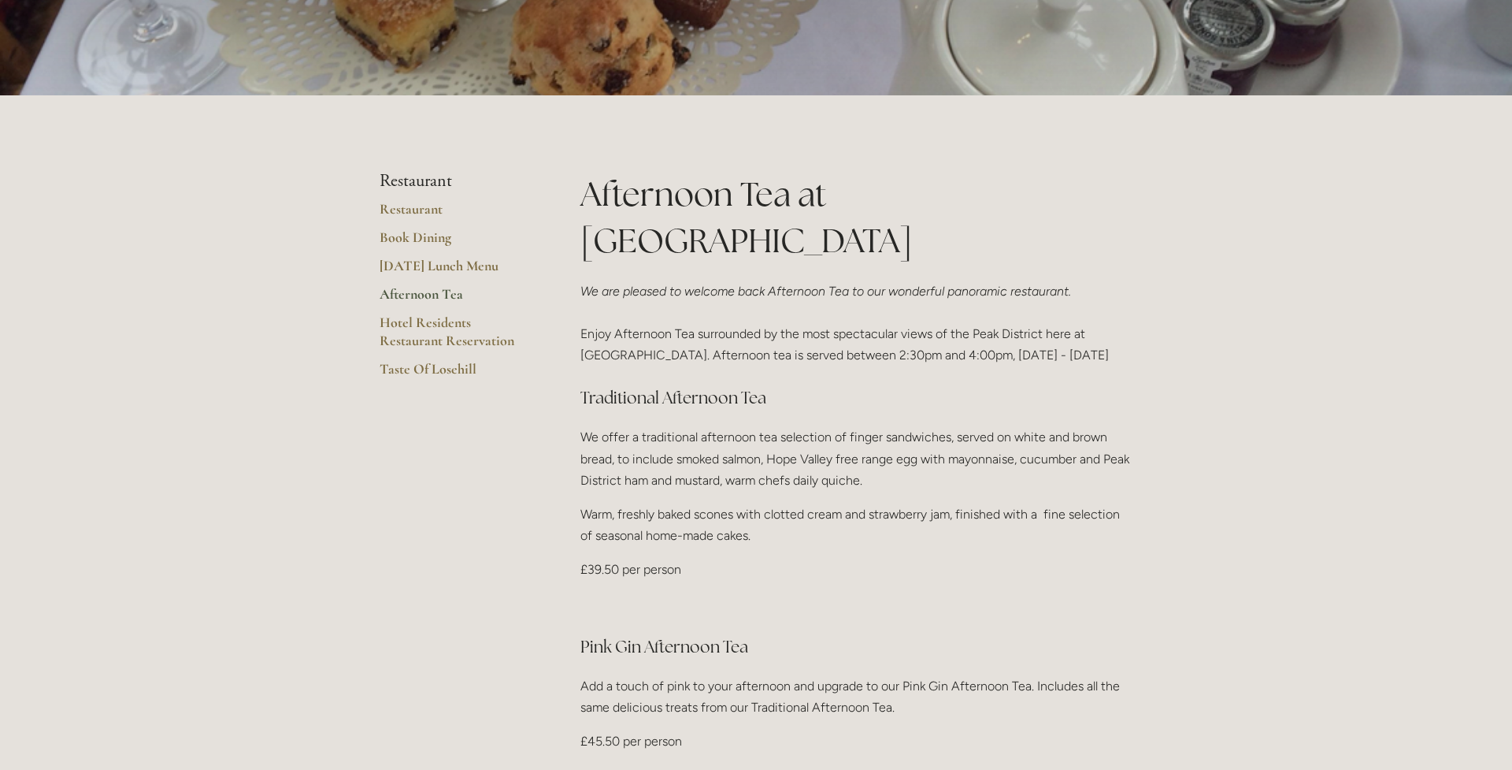
scroll to position [299, 0]
